Goal: Find specific page/section: Find specific page/section

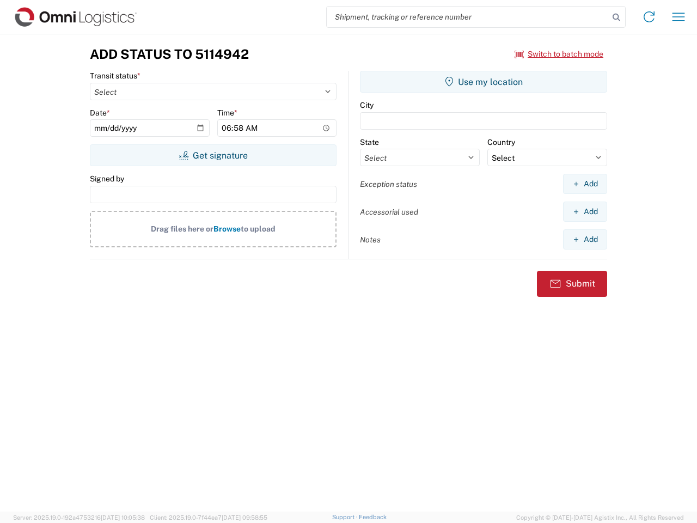
click at [468, 17] on input "search" at bounding box center [468, 17] width 282 height 21
click at [617, 17] on icon at bounding box center [616, 17] width 15 height 15
click at [649, 17] on icon at bounding box center [649, 16] width 17 height 17
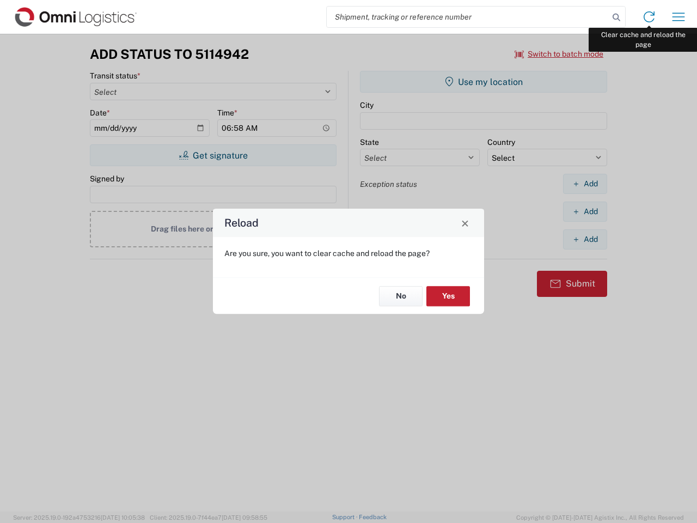
click at [679, 17] on div "Reload Are you sure, you want to clear cache and reload the page? No Yes" at bounding box center [348, 261] width 697 height 523
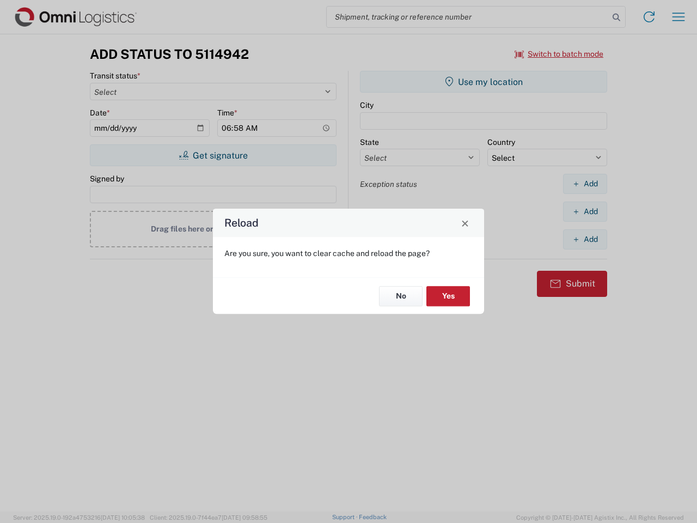
click at [559, 54] on div "Reload Are you sure, you want to clear cache and reload the page? No Yes" at bounding box center [348, 261] width 697 height 523
click at [213, 155] on div "Reload Are you sure, you want to clear cache and reload the page? No Yes" at bounding box center [348, 261] width 697 height 523
click at [484, 82] on div "Reload Are you sure, you want to clear cache and reload the page? No Yes" at bounding box center [348, 261] width 697 height 523
click at [585, 184] on div "Reload Are you sure, you want to clear cache and reload the page? No Yes" at bounding box center [348, 261] width 697 height 523
click at [585, 211] on div "Reload Are you sure, you want to clear cache and reload the page? No Yes" at bounding box center [348, 261] width 697 height 523
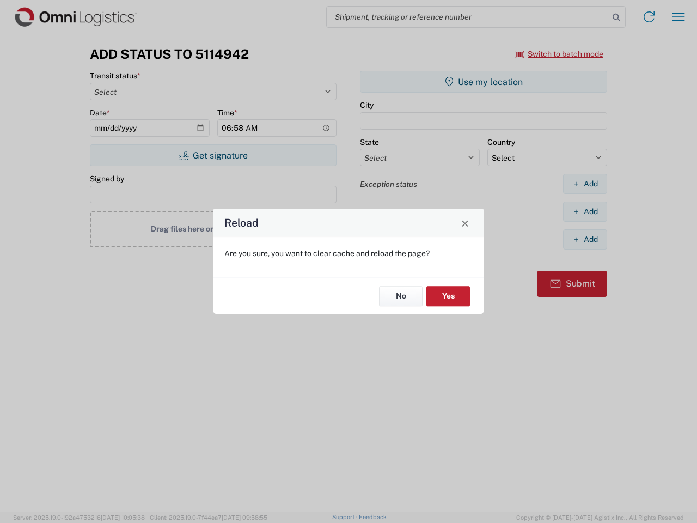
click at [585, 239] on div "Reload Are you sure, you want to clear cache and reload the page? No Yes" at bounding box center [348, 261] width 697 height 523
